Goal: Find specific page/section: Find specific page/section

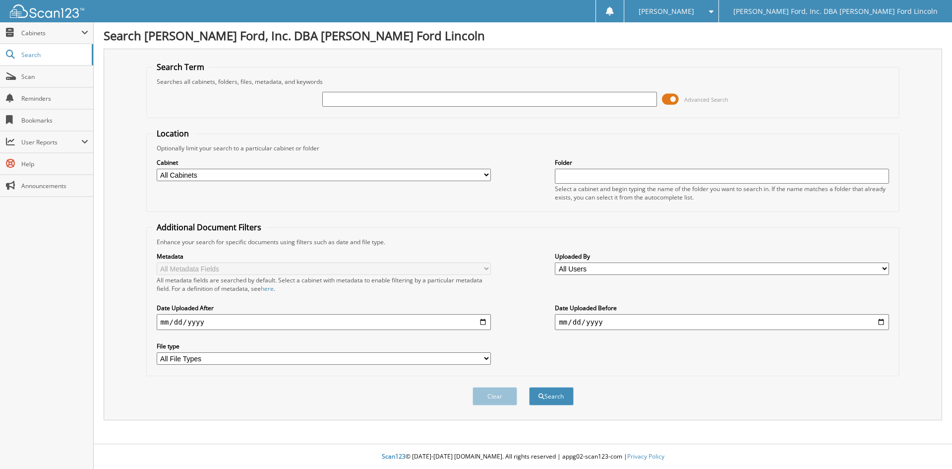
click at [357, 97] on input "text" at bounding box center [489, 99] width 334 height 15
type input "24840"
click at [529, 387] on button "Search" at bounding box center [551, 396] width 45 height 18
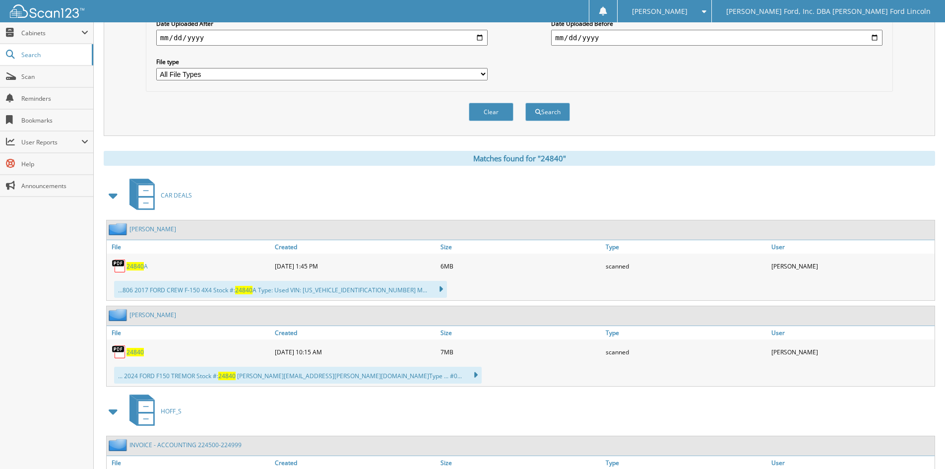
scroll to position [298, 0]
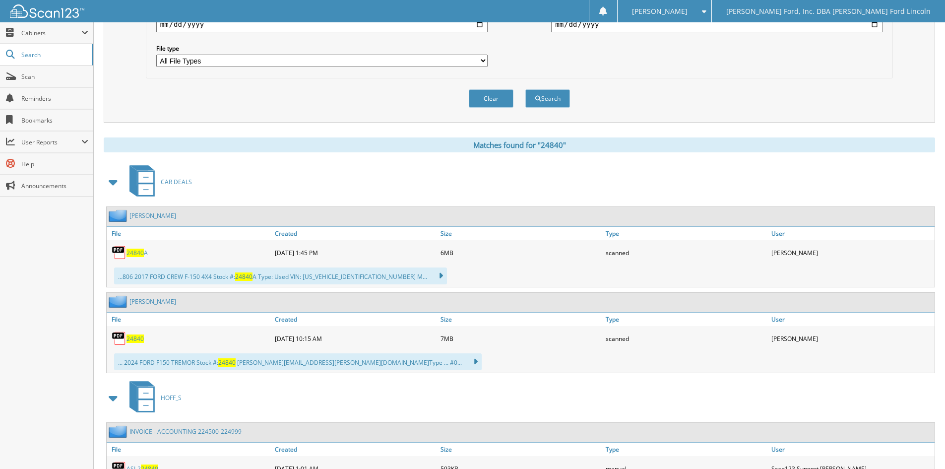
click at [133, 336] on span "24840" at bounding box center [134, 338] width 17 height 8
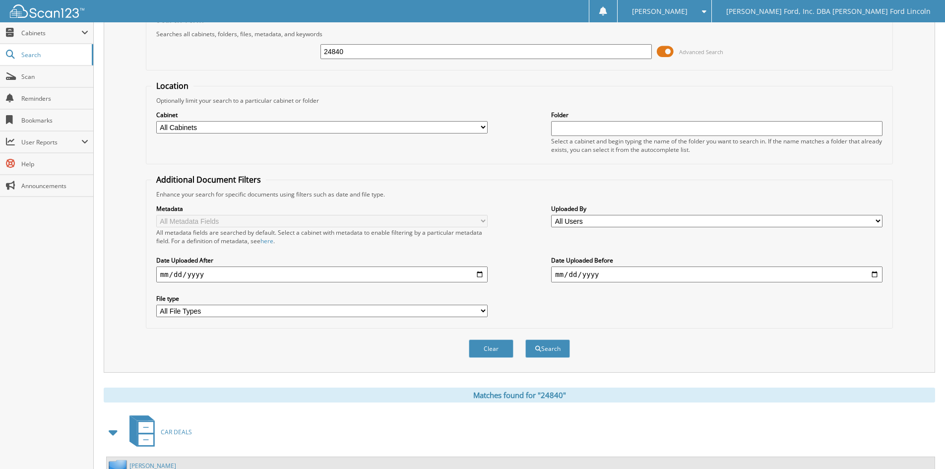
scroll to position [0, 0]
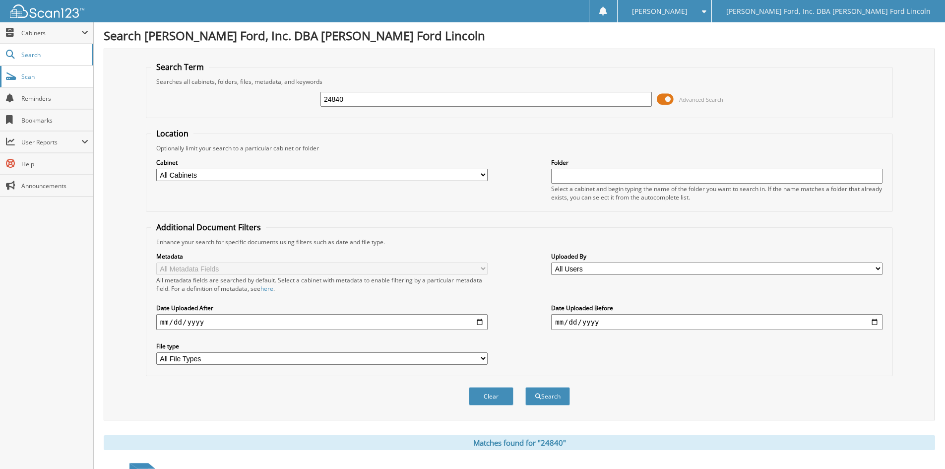
drag, startPoint x: 25, startPoint y: 74, endPoint x: 6, endPoint y: 75, distance: 19.4
click at [25, 74] on span "Scan" at bounding box center [54, 76] width 67 height 8
